Goal: Task Accomplishment & Management: Manage account settings

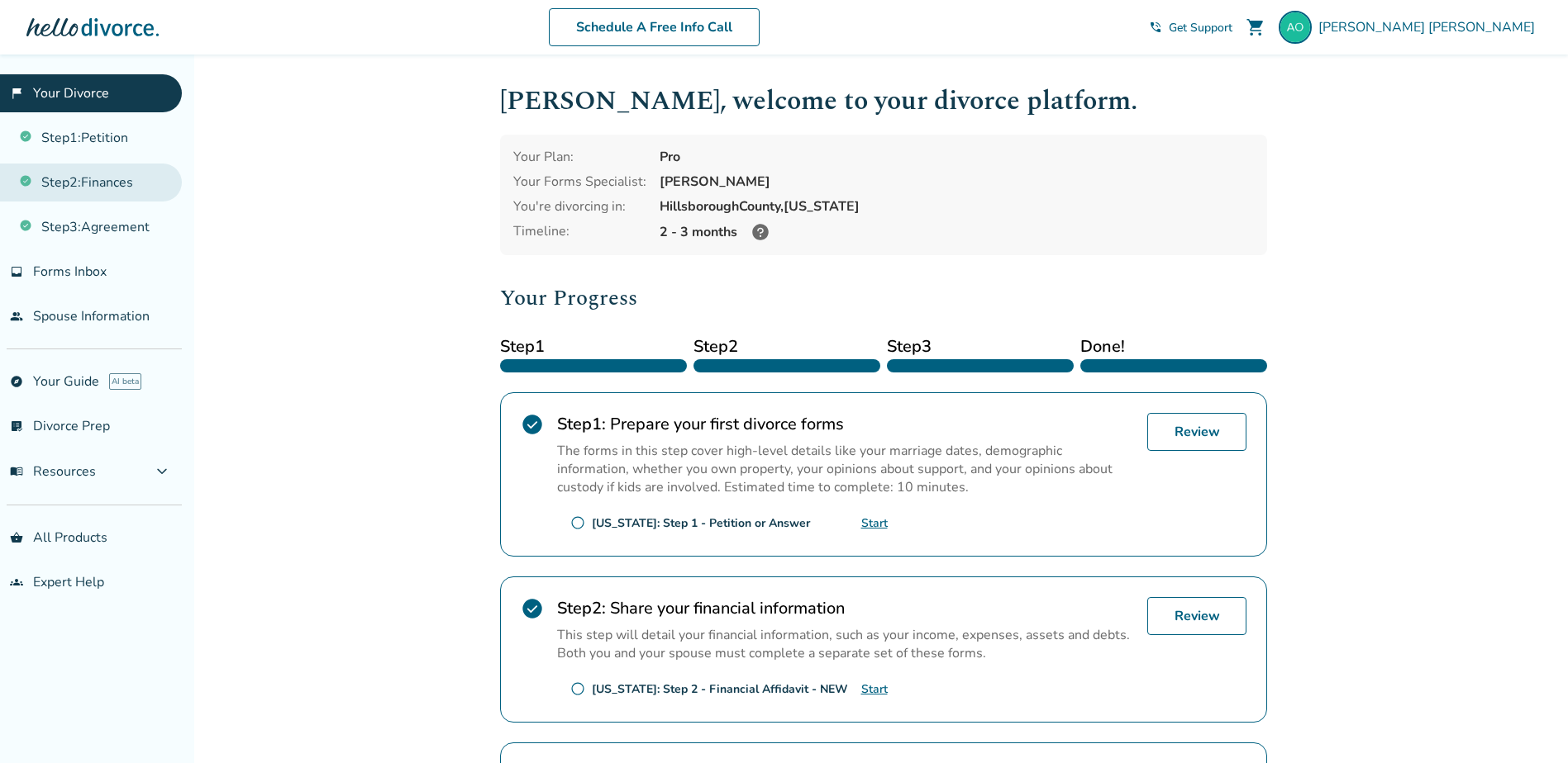
click at [139, 183] on link "Step 2 : Finances" at bounding box center [91, 183] width 182 height 38
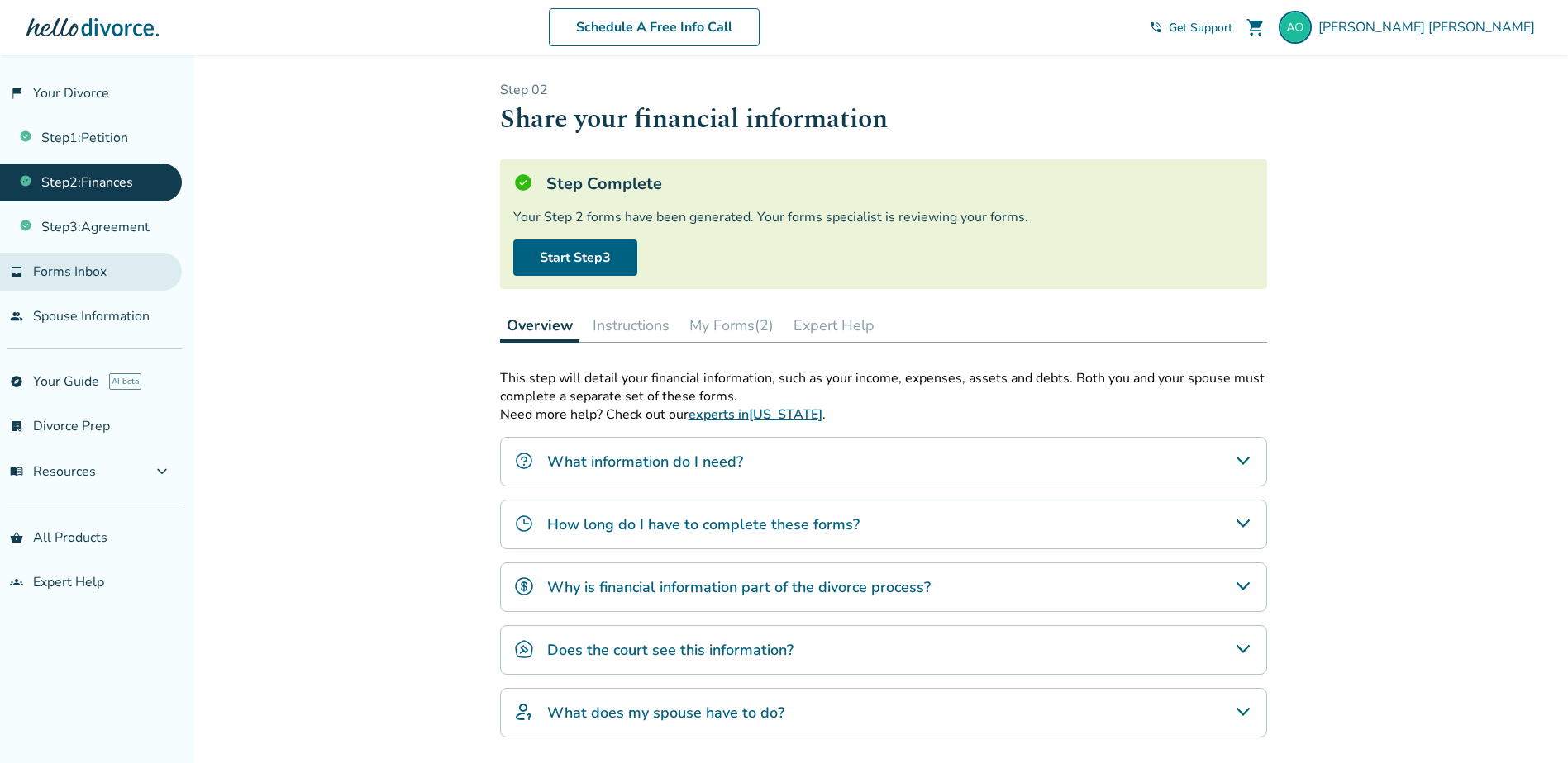
click at [49, 271] on span "Forms Inbox" at bounding box center [69, 272] width 74 height 18
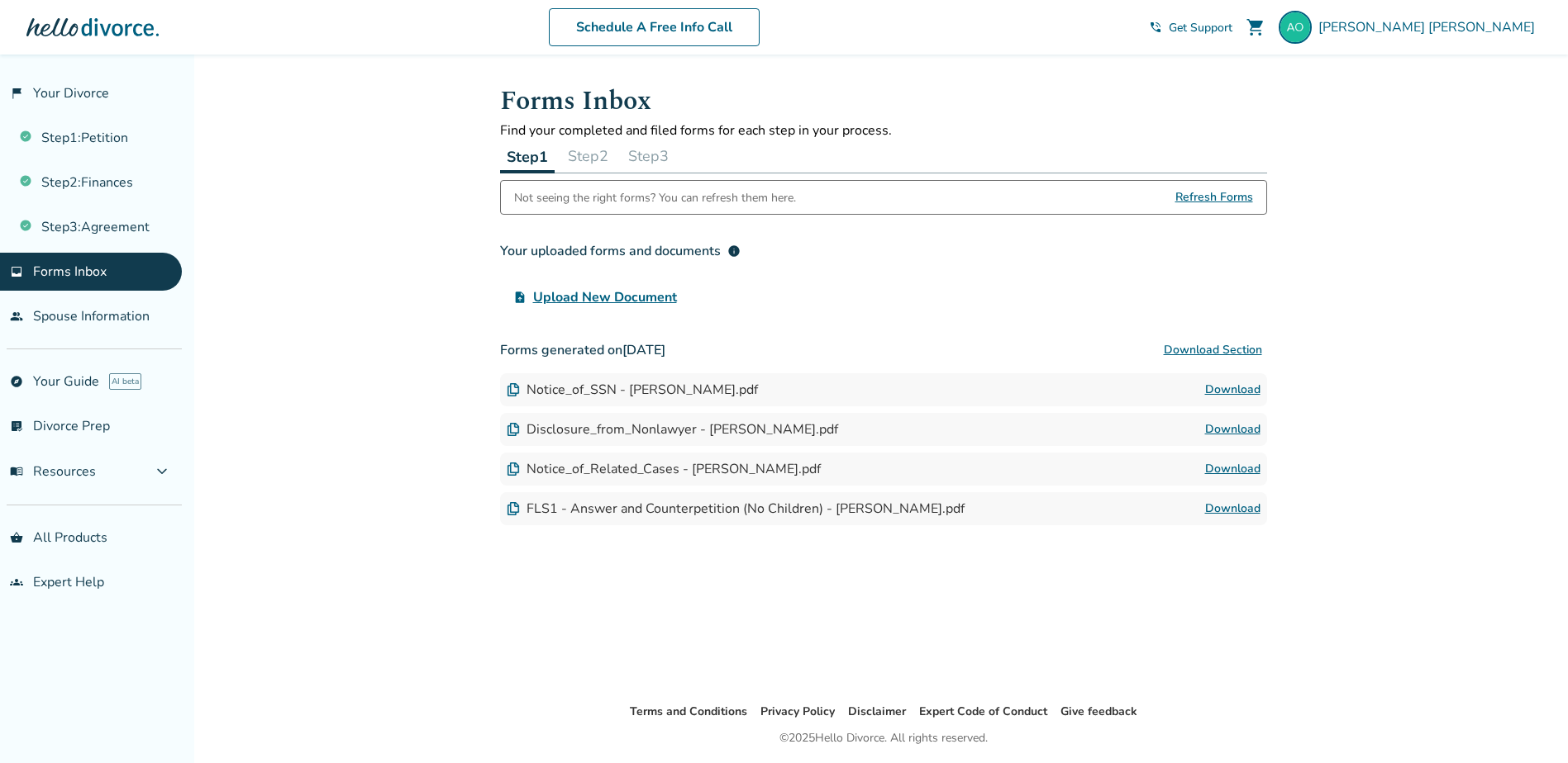
click at [633, 298] on span "Upload New Document" at bounding box center [605, 297] width 144 height 20
click at [0, 0] on input "upload_file Upload New Document" at bounding box center [0, 0] width 0 height 0
click at [583, 156] on button "Step 2" at bounding box center [588, 156] width 54 height 33
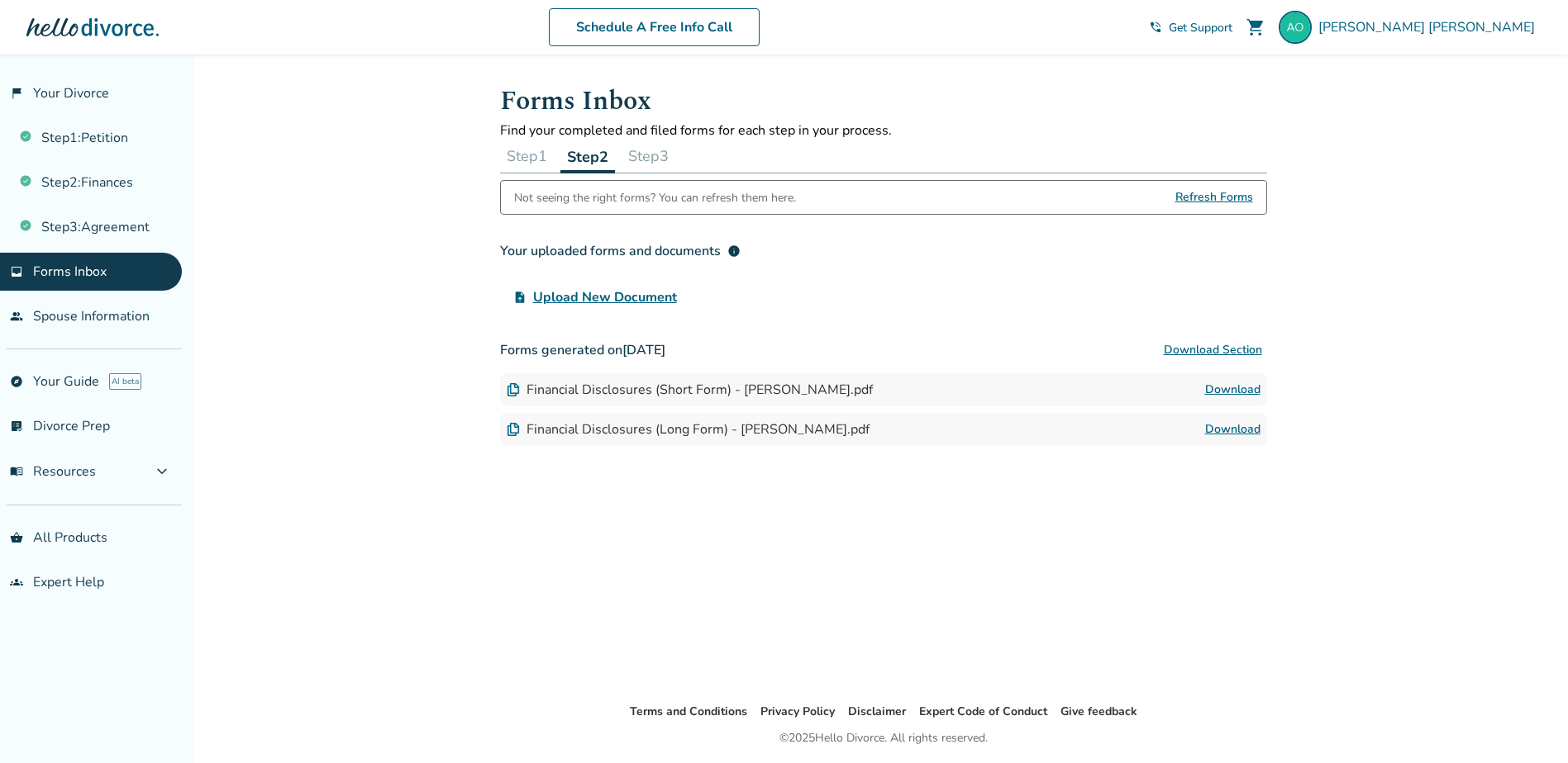
click at [608, 297] on span "Upload New Document" at bounding box center [605, 297] width 144 height 20
click at [0, 0] on input "upload_file Upload New Document" at bounding box center [0, 0] width 0 height 0
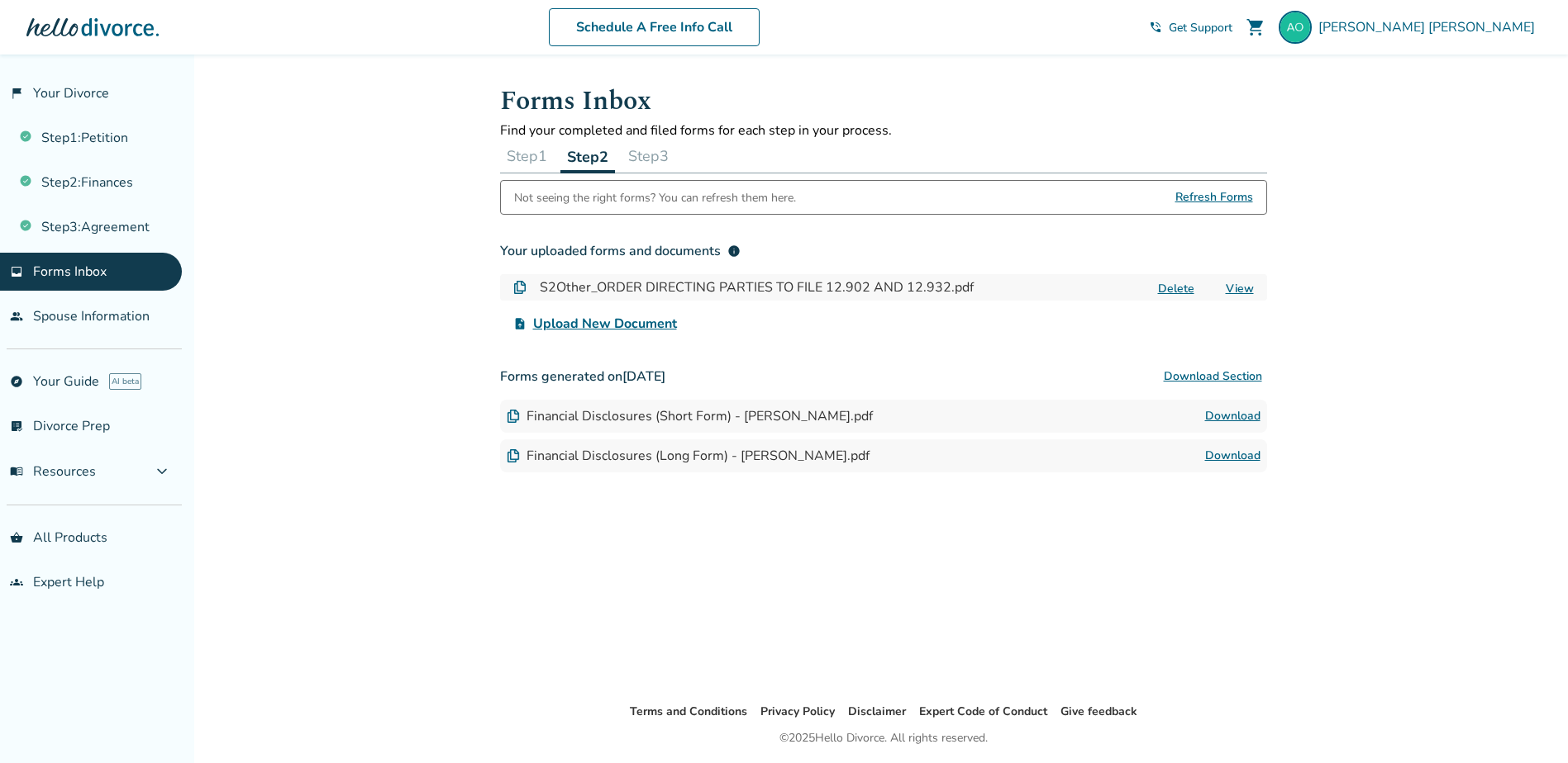
click at [1237, 288] on link "View" at bounding box center [1239, 289] width 28 height 16
click at [1215, 198] on span "Refresh Forms" at bounding box center [1214, 197] width 78 height 33
click at [1227, 196] on span "Refresh Forms" at bounding box center [1214, 197] width 78 height 33
click at [1495, 25] on span "[PERSON_NAME]" at bounding box center [1430, 27] width 223 height 18
drag, startPoint x: 1179, startPoint y: 51, endPoint x: 1092, endPoint y: 57, distance: 87.2
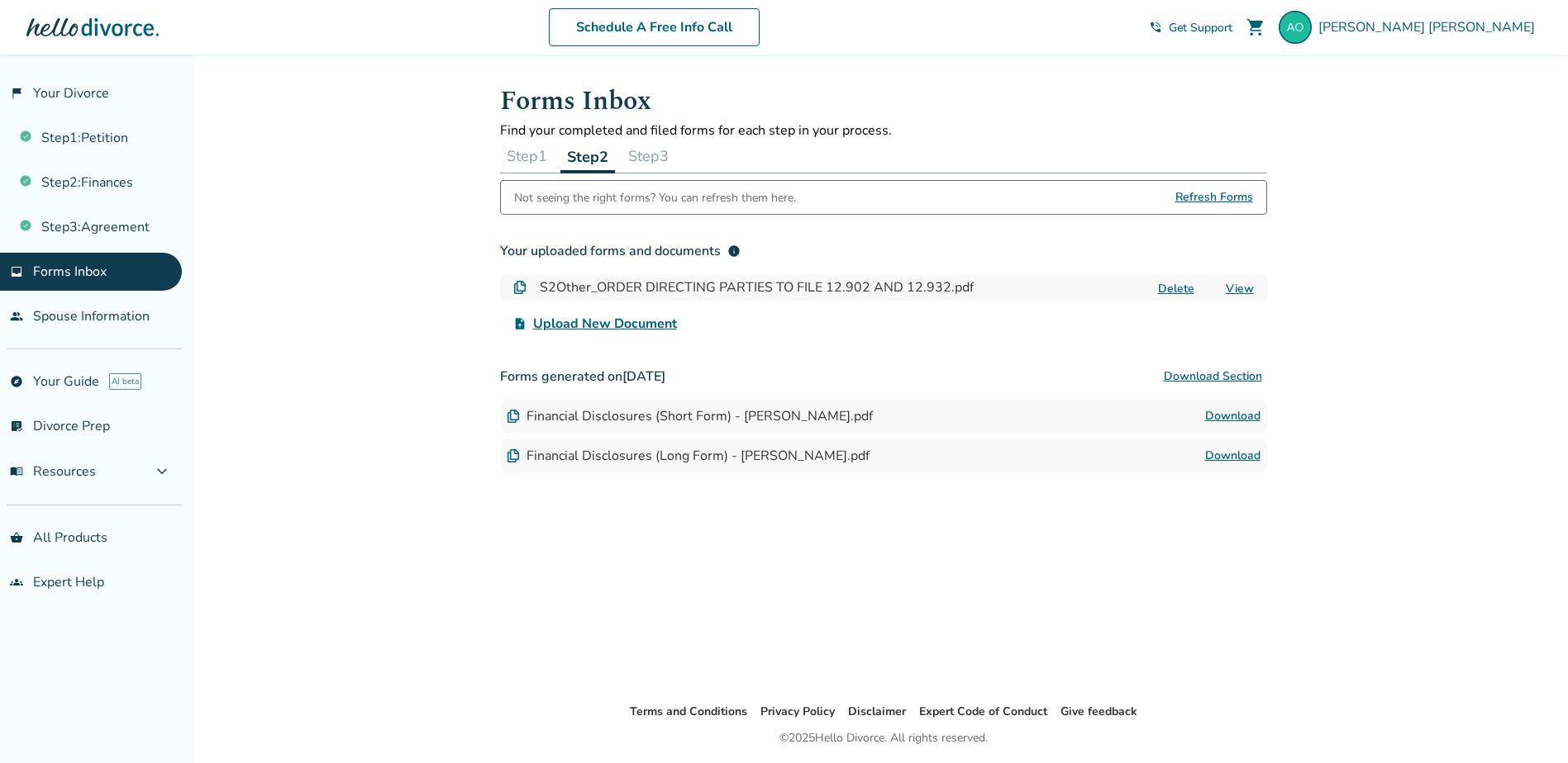
click at [1178, 51] on div "Schedule A Free Info Call [PERSON_NAME] shopping_cart phone_in_talk Get Support…" at bounding box center [783, 27] width 1541 height 64
click at [1459, 24] on span "[PERSON_NAME]" at bounding box center [1430, 27] width 223 height 18
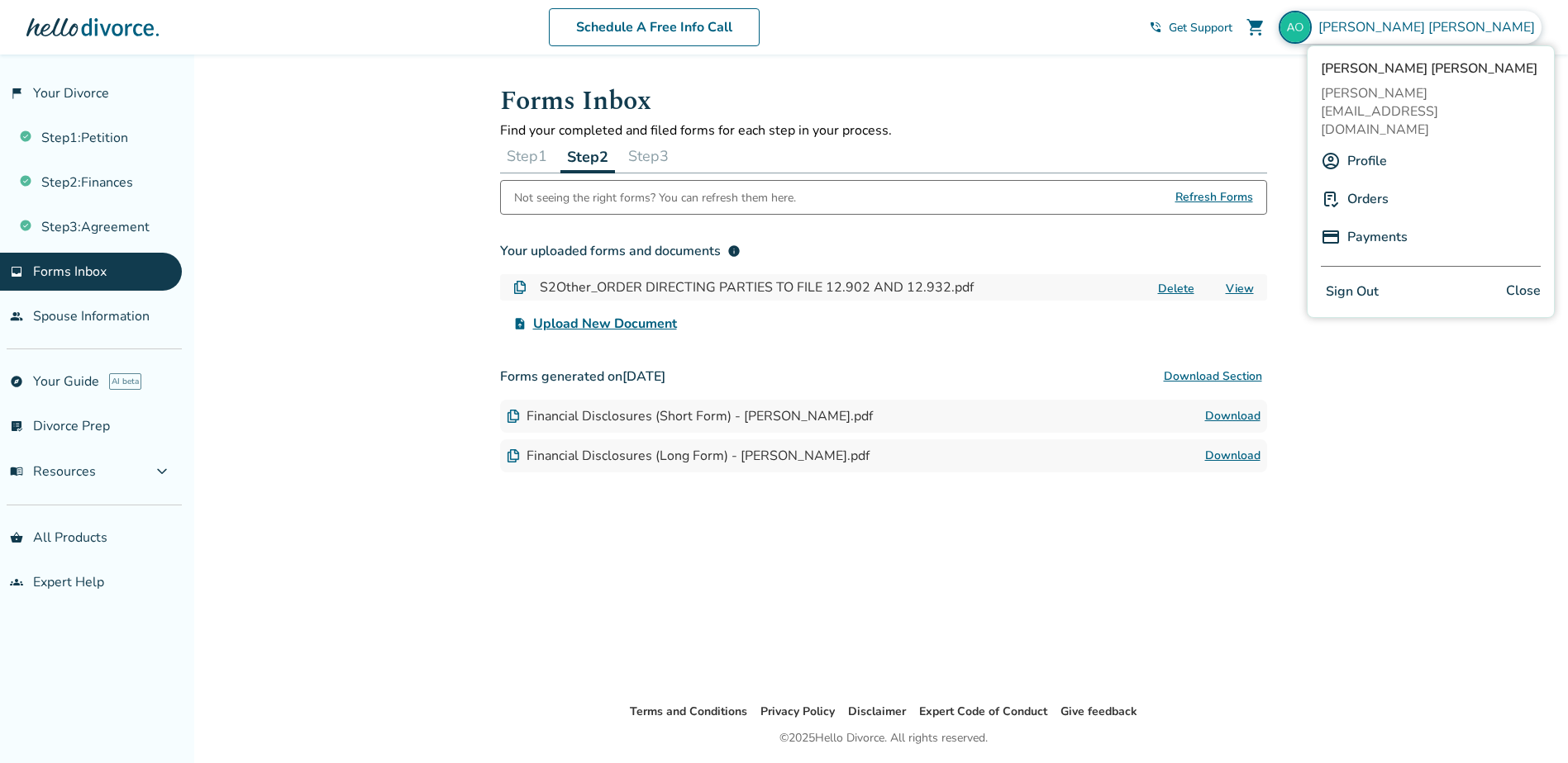
click at [1358, 280] on button "Sign Out" at bounding box center [1352, 292] width 63 height 24
